Goal: Navigation & Orientation: Find specific page/section

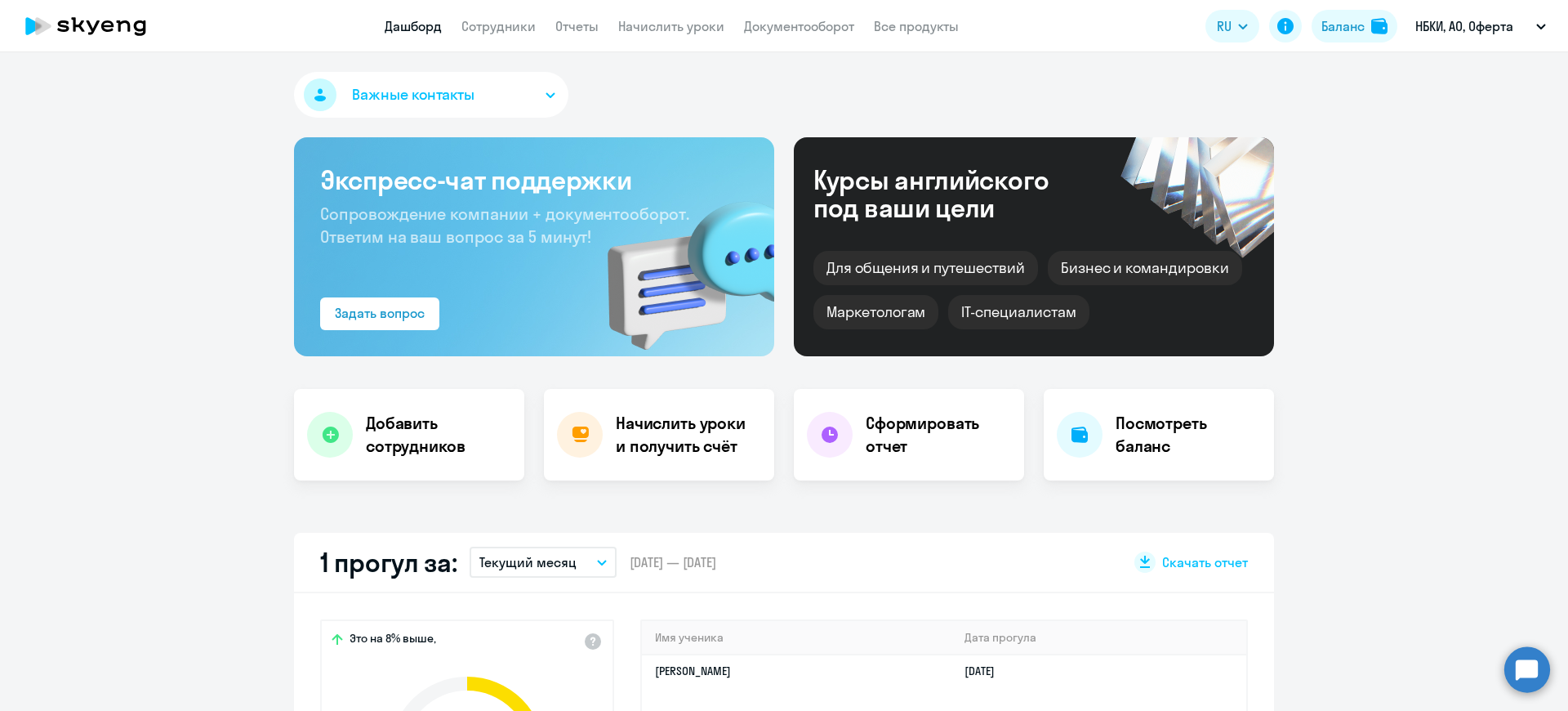
select select "30"
click at [493, 24] on link "Сотрудники" at bounding box center [499, 26] width 74 height 17
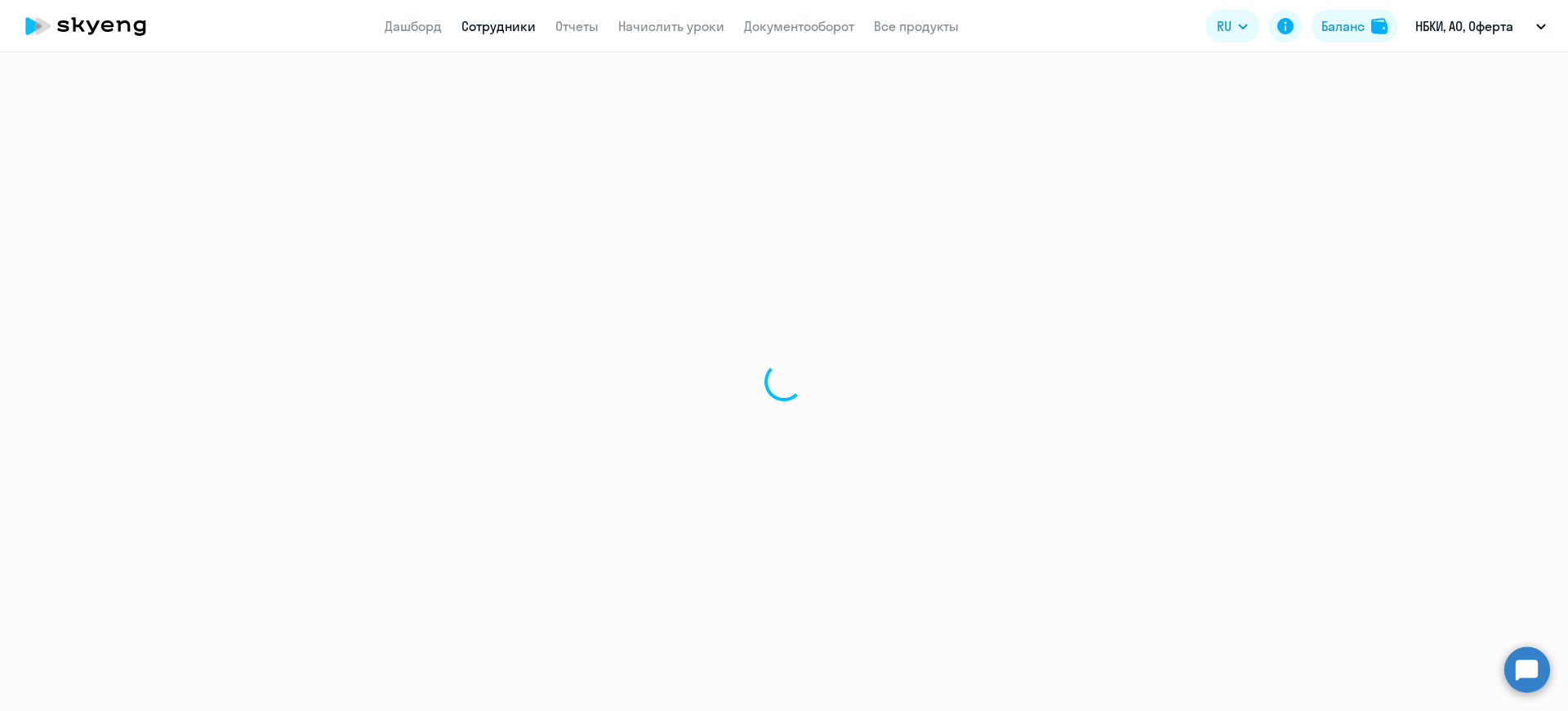
select select "30"
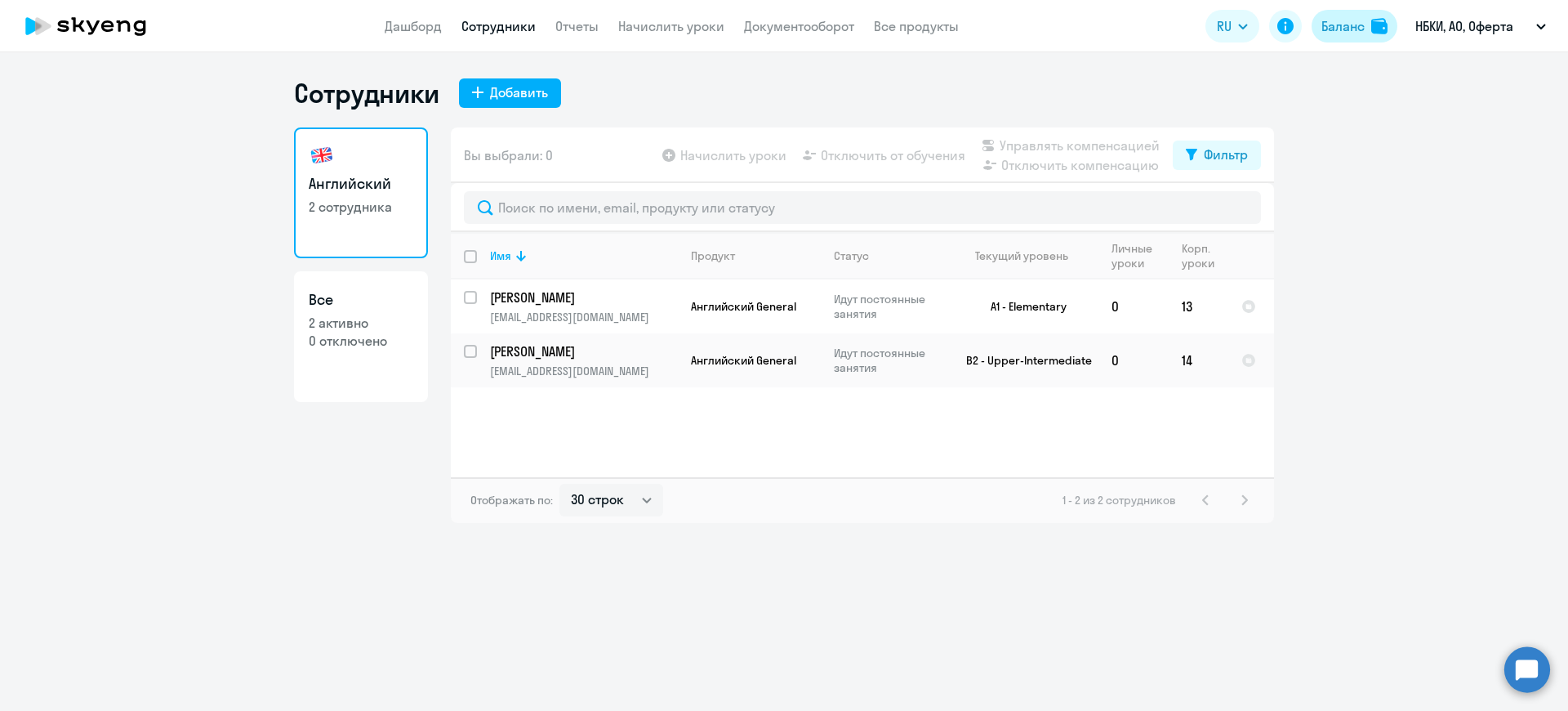
click at [1345, 28] on div "Баланс" at bounding box center [1342, 26] width 43 height 19
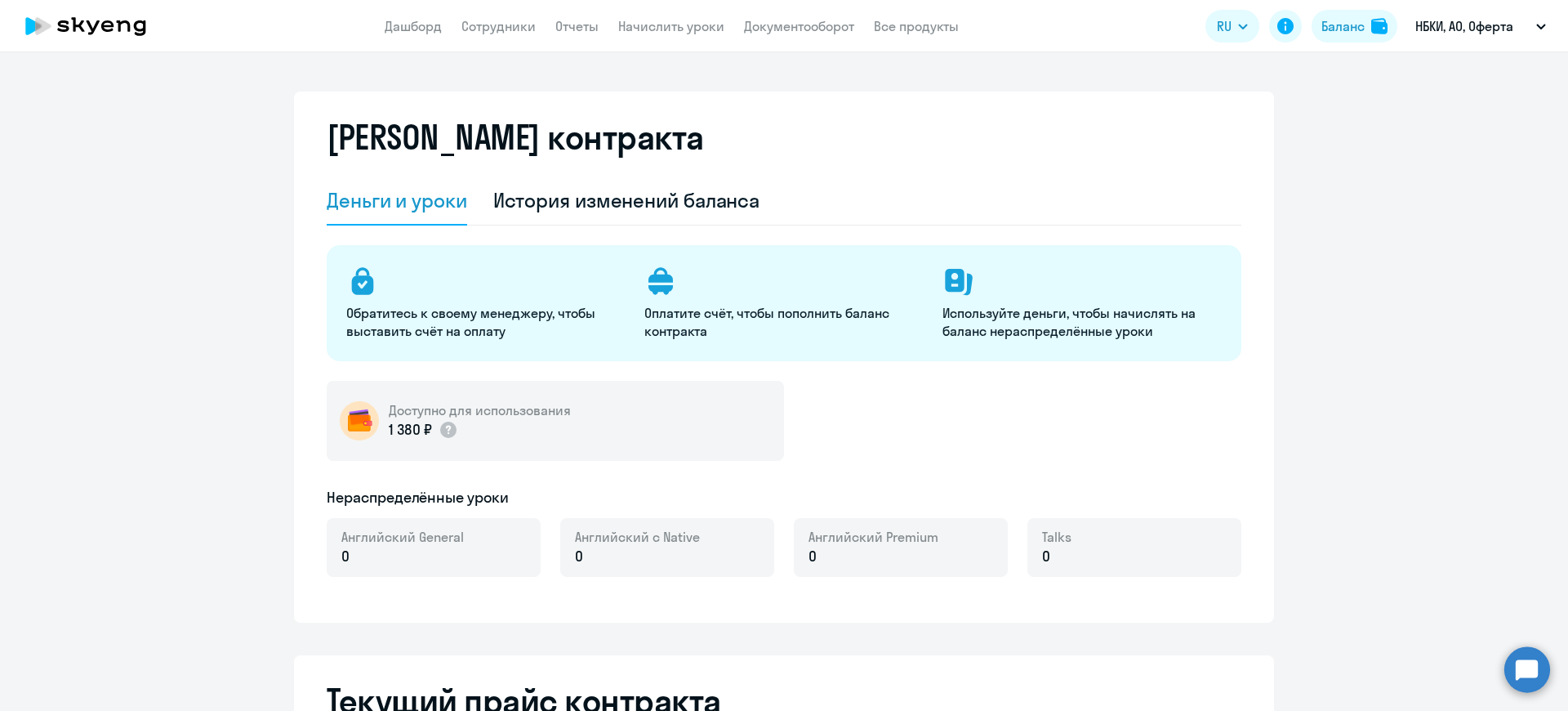
select select "english_adult_not_native_speaker"
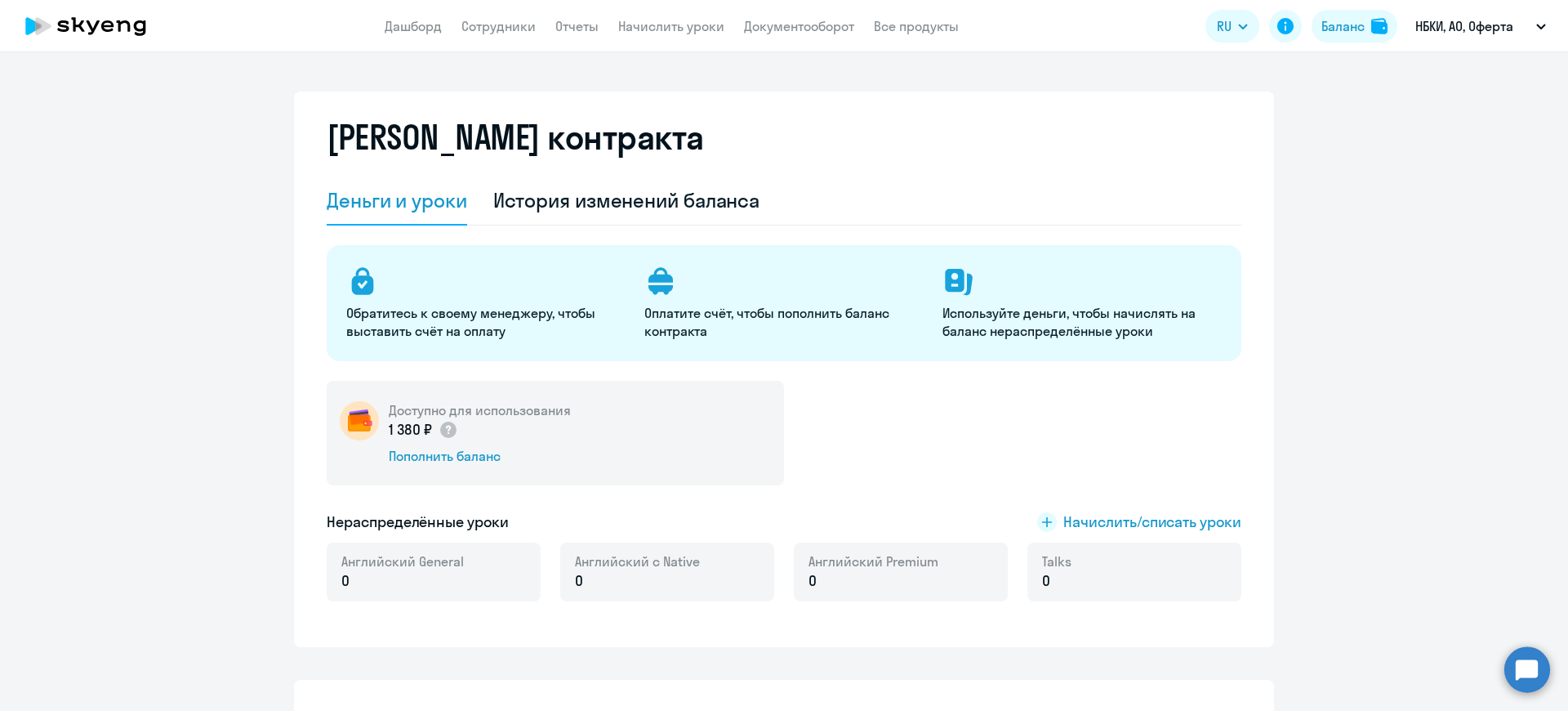
click at [462, 17] on app-menu-item-link "Сотрудники" at bounding box center [499, 26] width 74 height 20
click at [492, 26] on link "Сотрудники" at bounding box center [499, 26] width 74 height 17
select select "30"
